Goal: Information Seeking & Learning: Learn about a topic

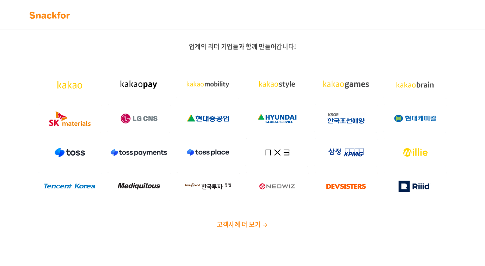
click at [60, 12] on img at bounding box center [49, 15] width 44 height 11
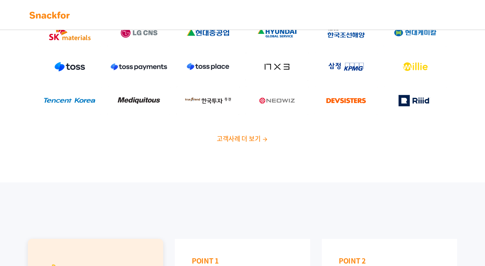
click at [253, 142] on span "고객사례 더 보기" at bounding box center [239, 139] width 44 height 10
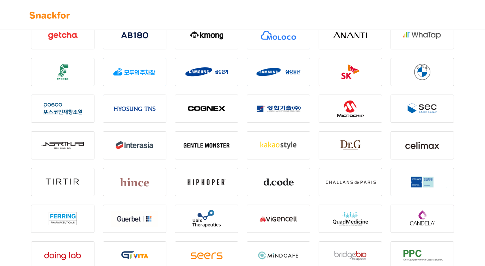
scroll to position [336, 0]
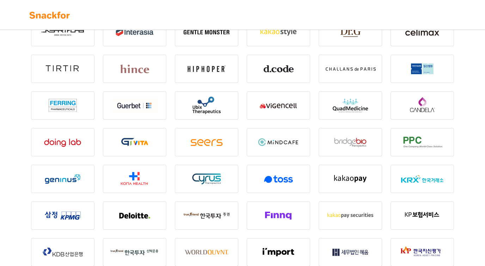
click at [213, 149] on img at bounding box center [206, 142] width 63 height 28
click at [209, 145] on img at bounding box center [206, 142] width 63 height 28
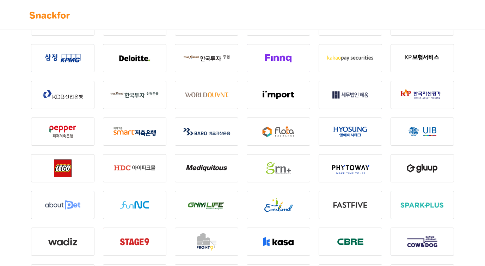
scroll to position [420, 0]
